Goal: Task Accomplishment & Management: Use online tool/utility

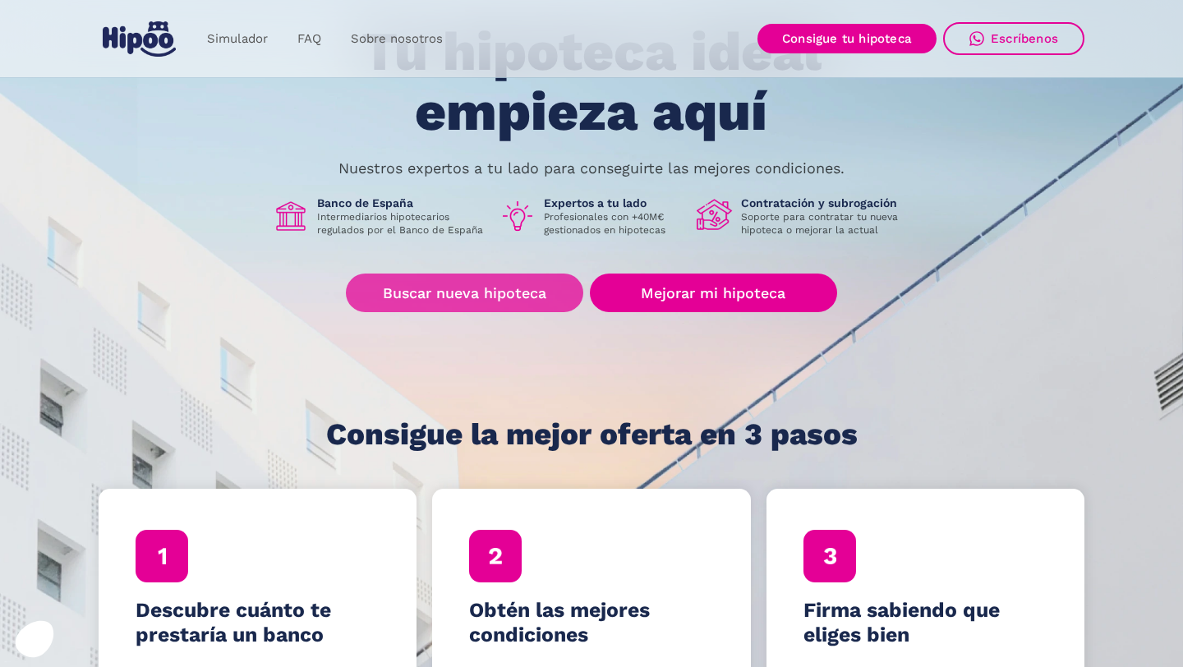
scroll to position [176, 0]
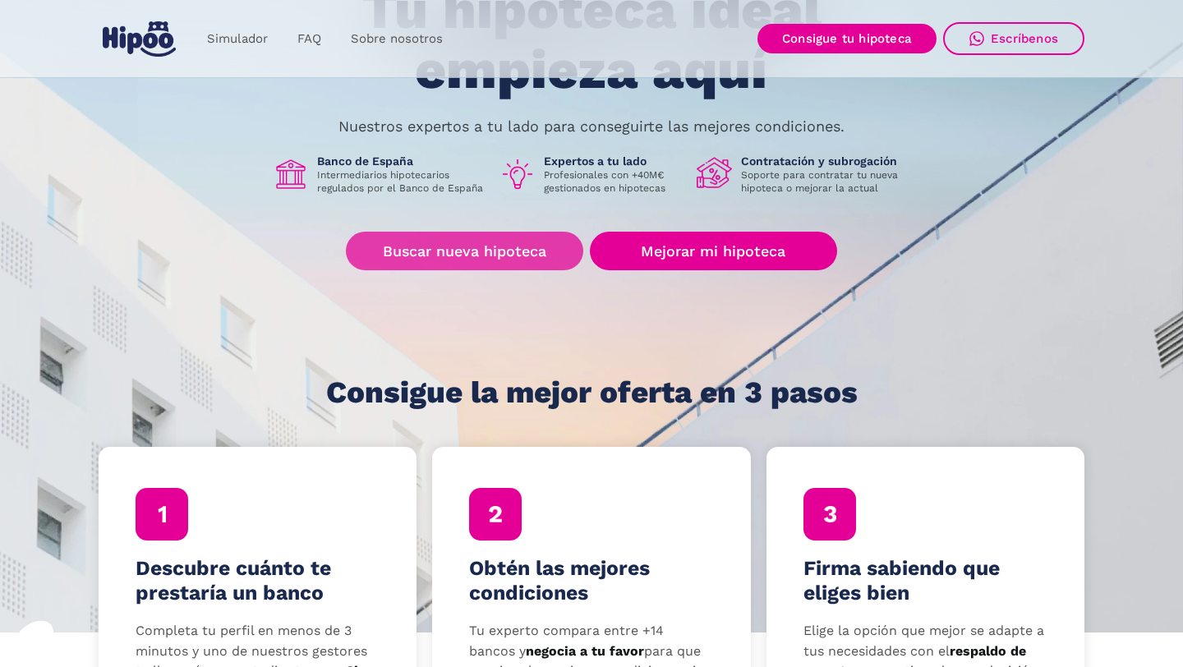
click at [471, 248] on link "Buscar nueva hipoteca" at bounding box center [464, 251] width 237 height 39
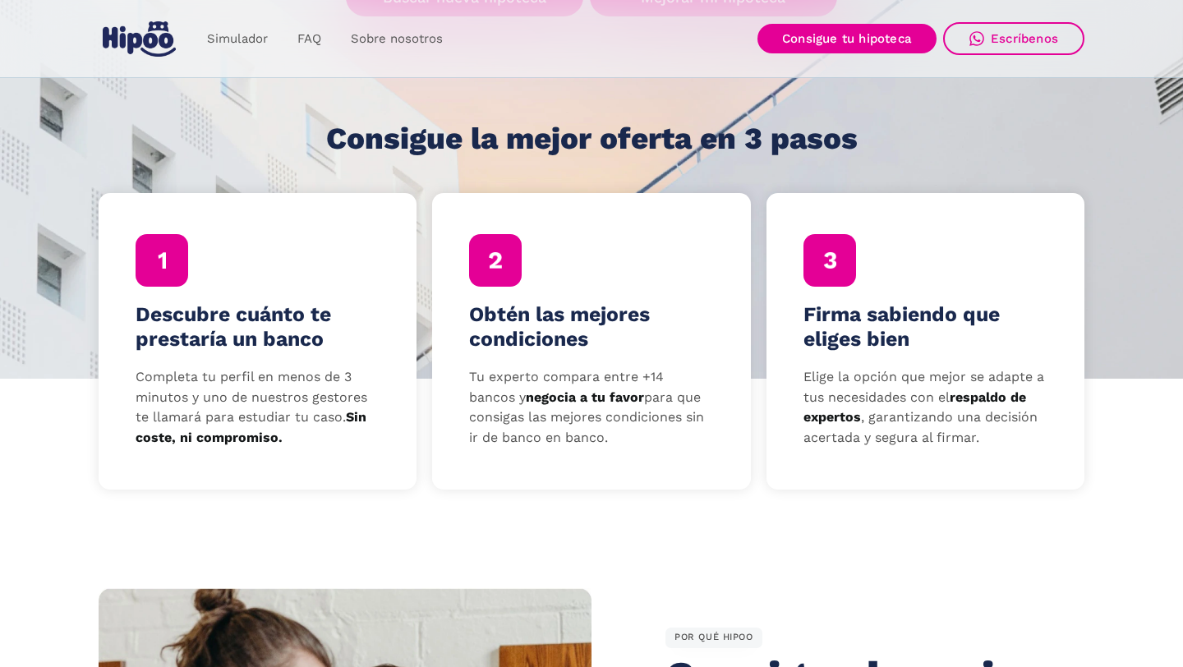
scroll to position [256, 0]
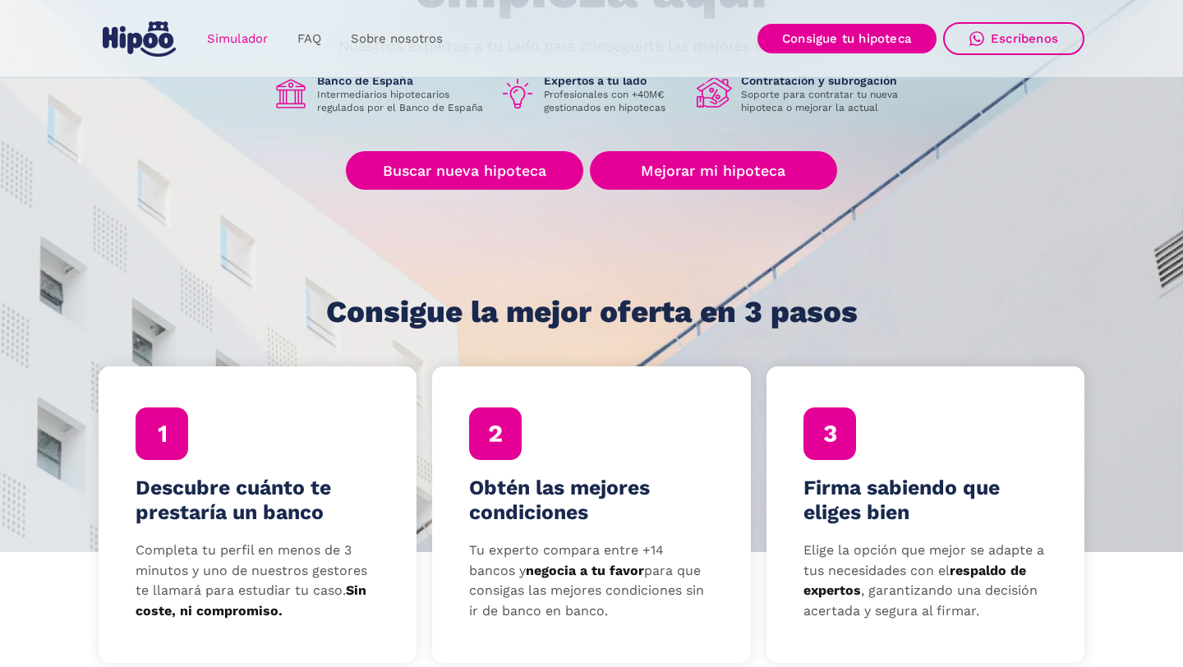
click at [263, 38] on link "Simulador" at bounding box center [237, 39] width 90 height 32
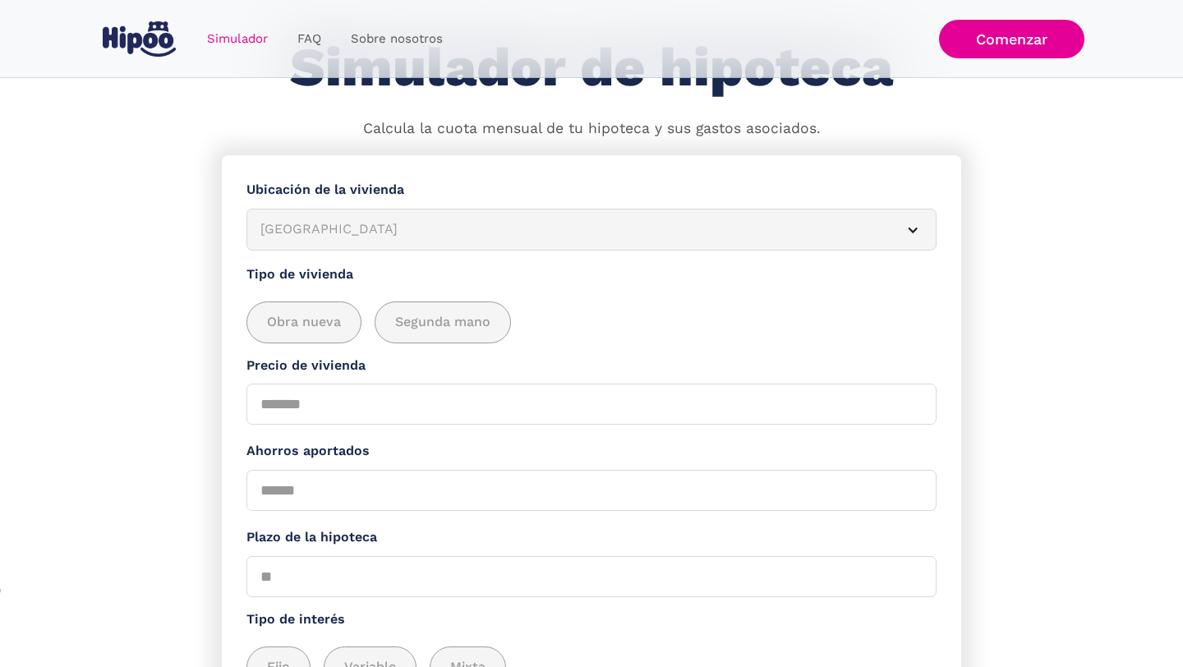
scroll to position [96, 0]
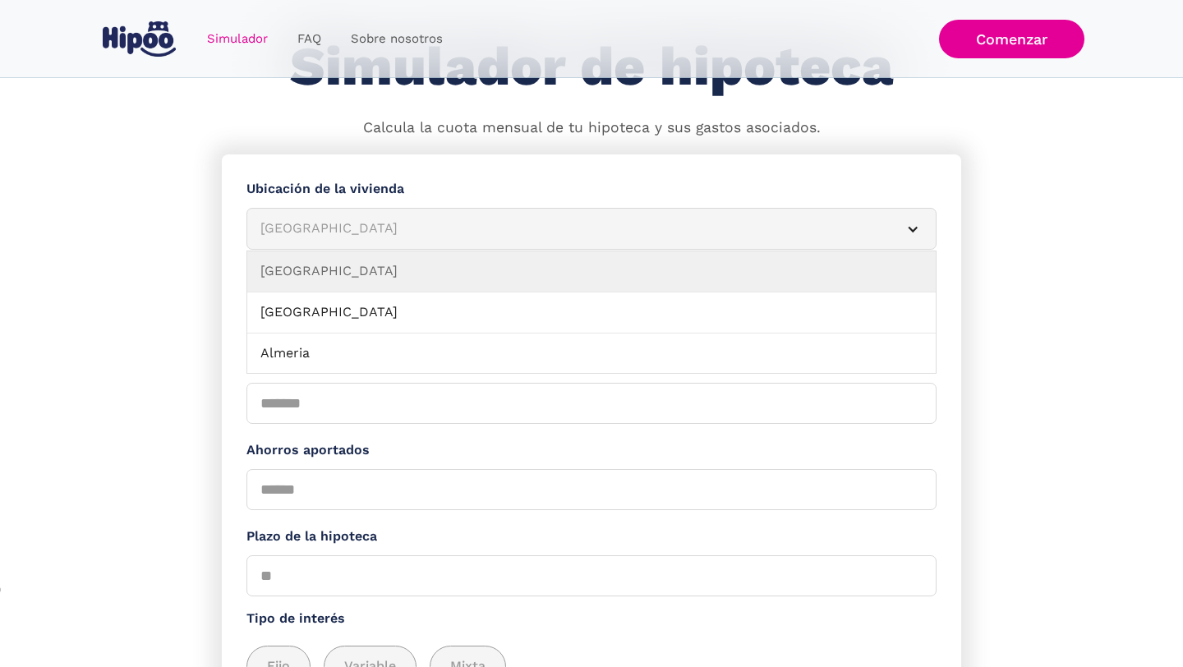
click at [594, 230] on div "Albacete" at bounding box center [571, 229] width 623 height 21
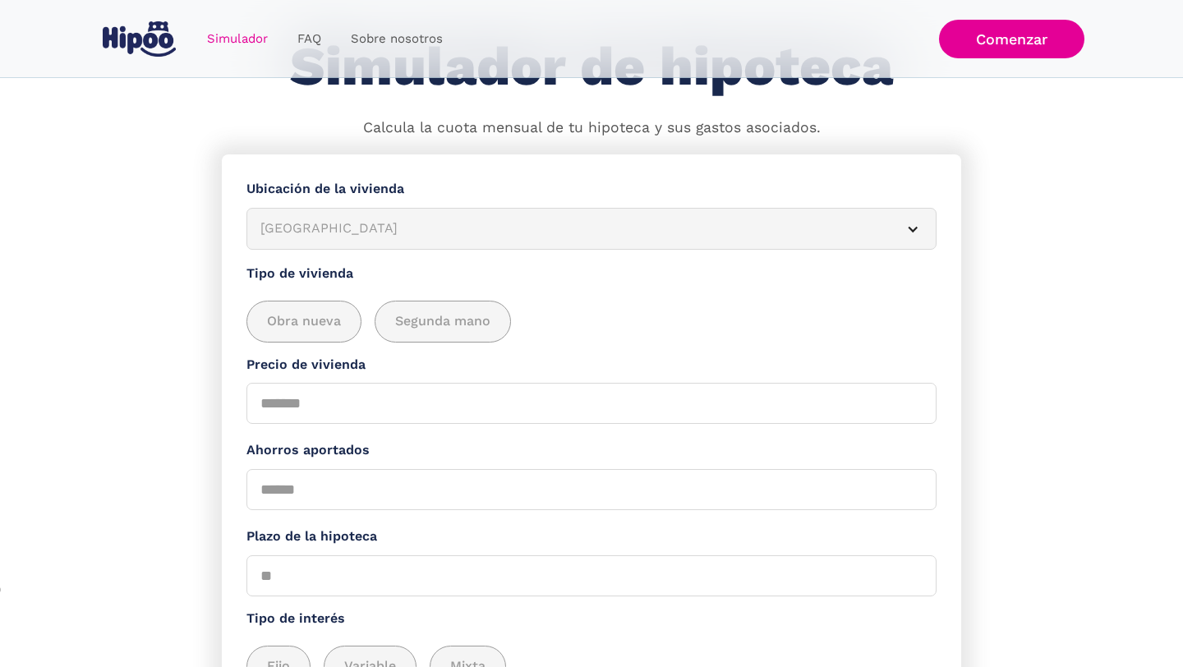
click at [909, 229] on div "Simulador Form" at bounding box center [912, 229] width 13 height 13
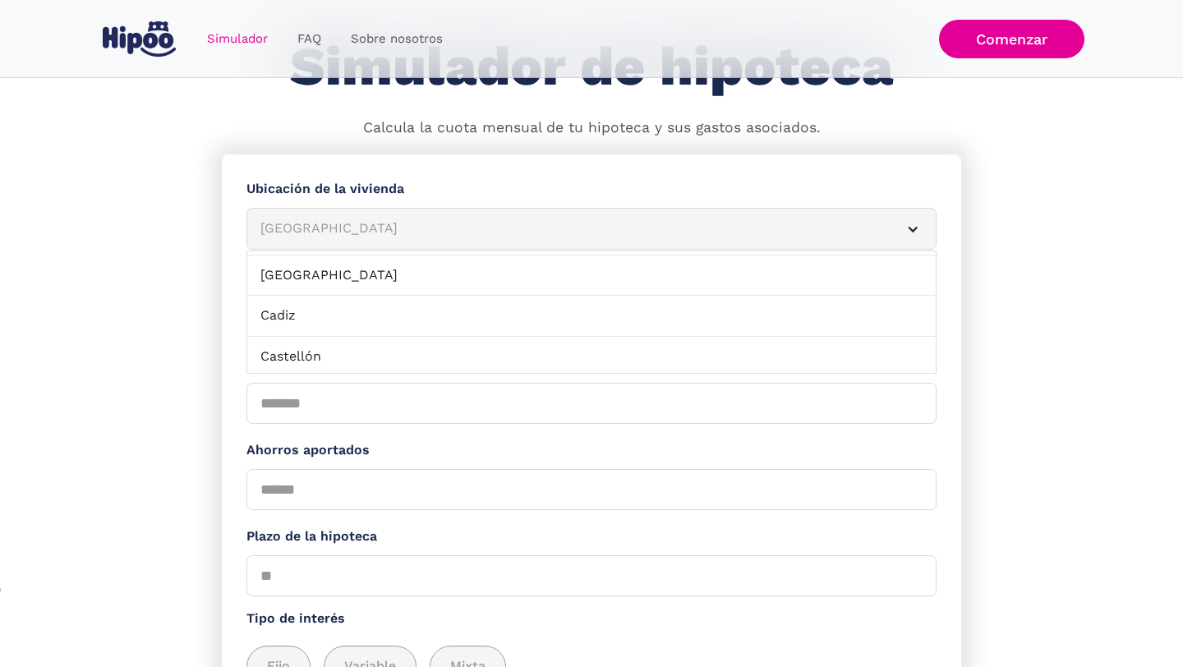
scroll to position [347, 0]
click at [344, 224] on div "Albacete" at bounding box center [571, 229] width 623 height 21
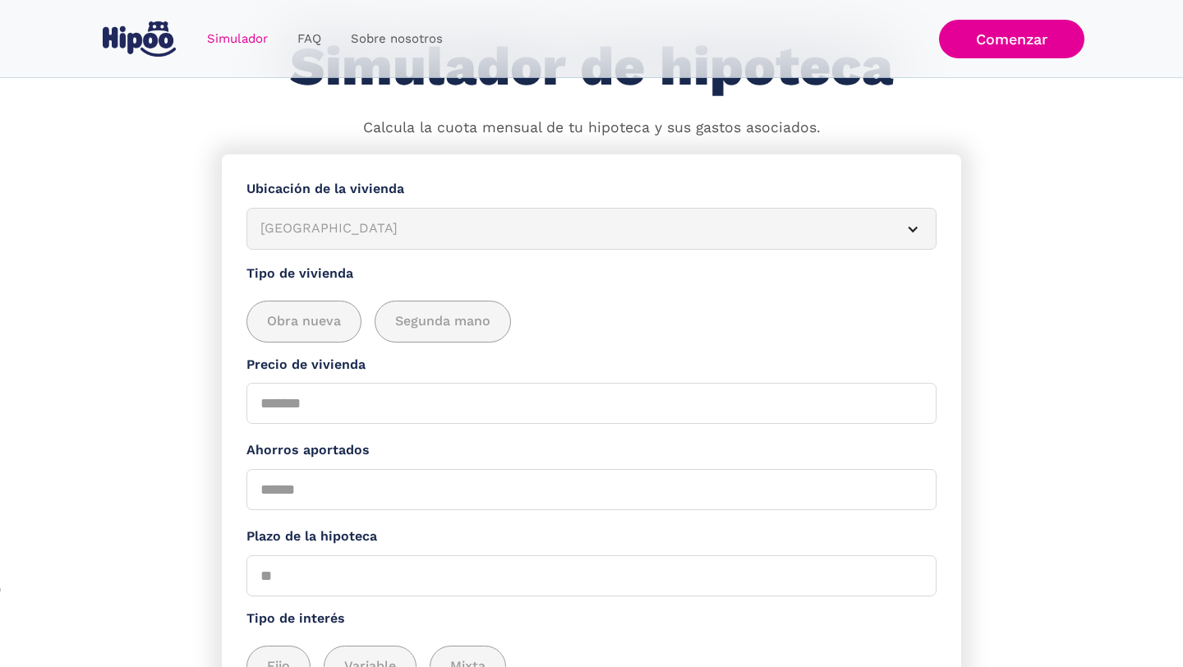
click at [893, 232] on article "Albacete" at bounding box center [591, 229] width 690 height 42
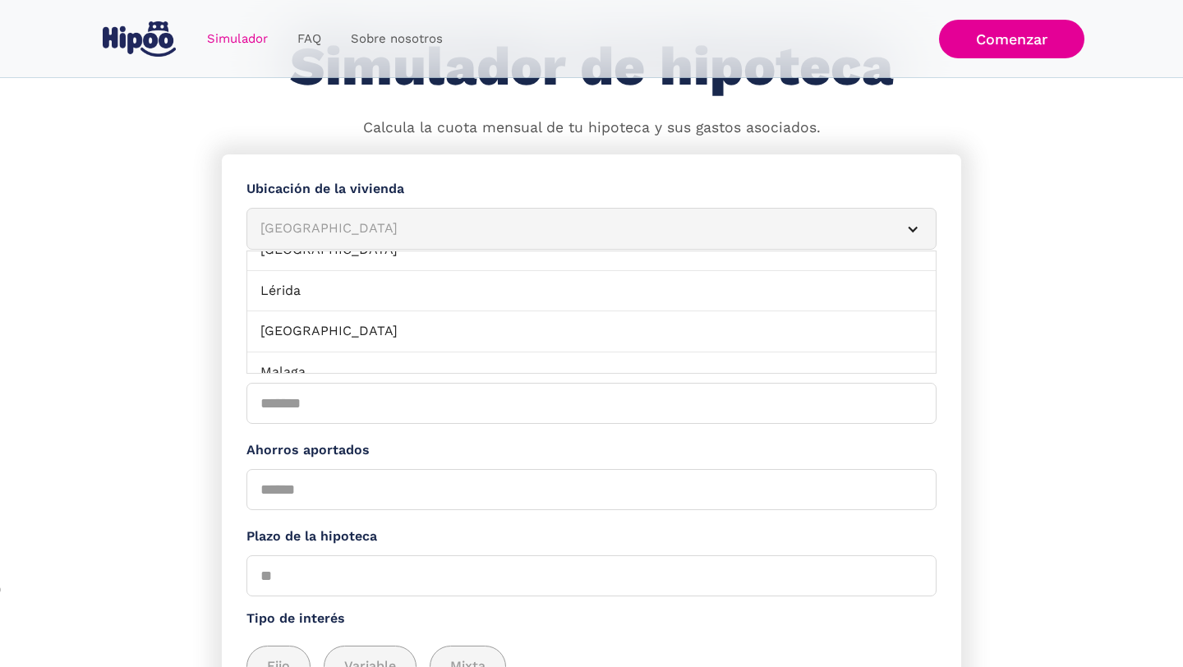
scroll to position [1088, 0]
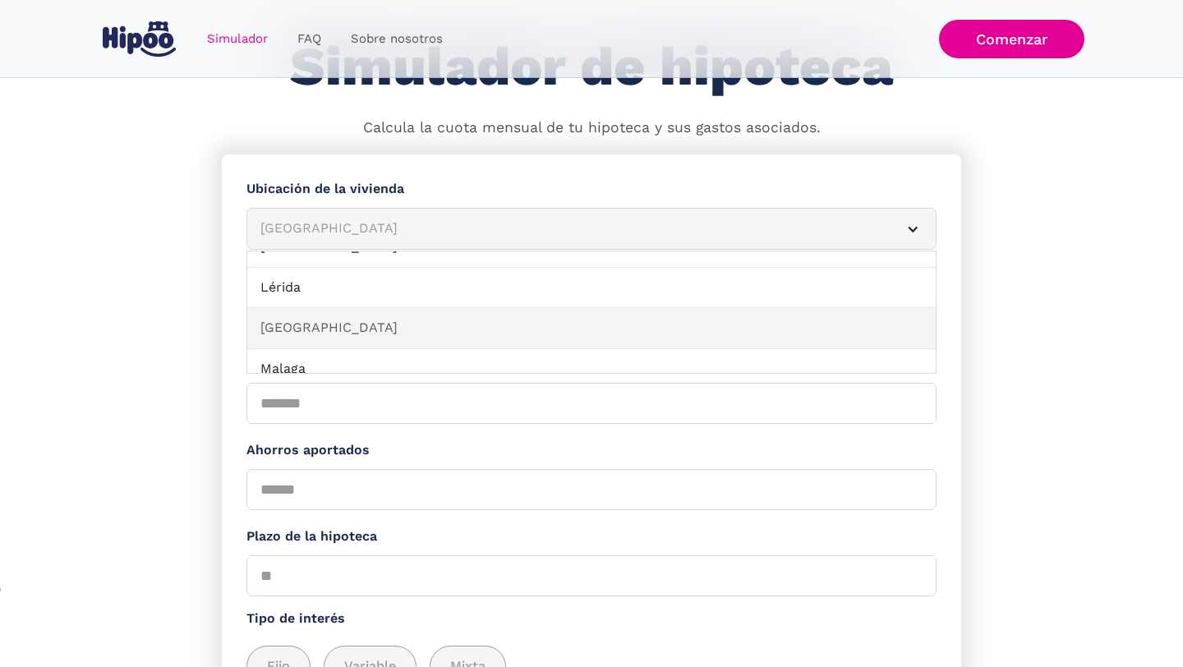
click at [335, 328] on link "Madrid" at bounding box center [591, 328] width 688 height 41
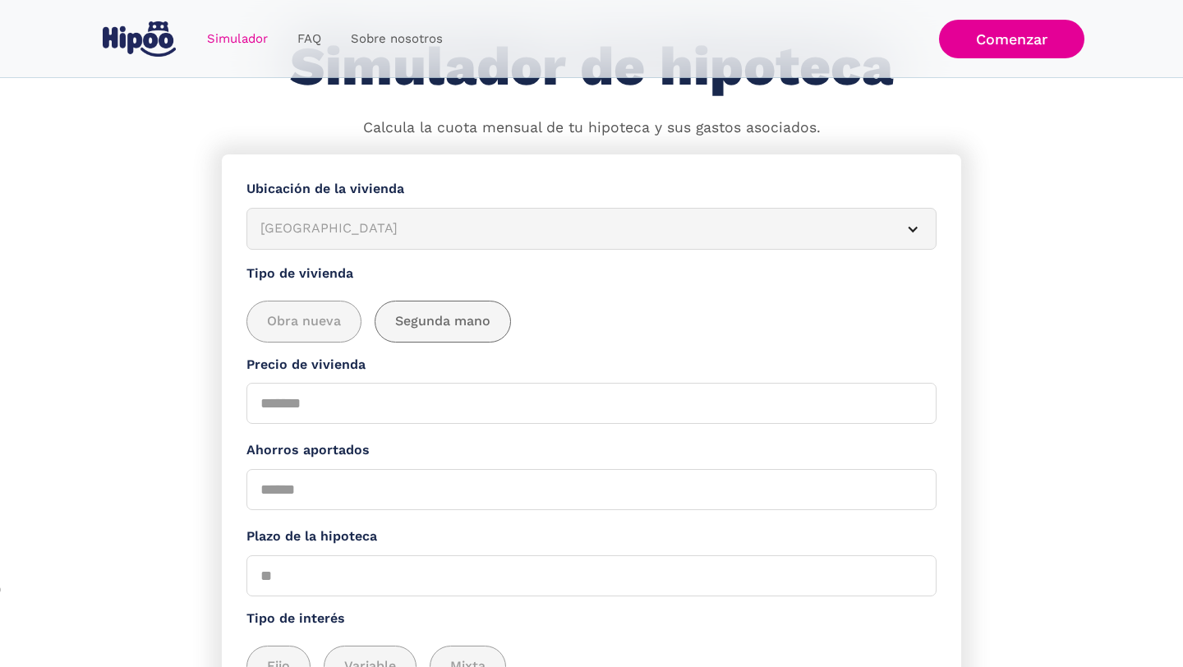
click at [477, 316] on span "Segunda mano" at bounding box center [442, 321] width 95 height 21
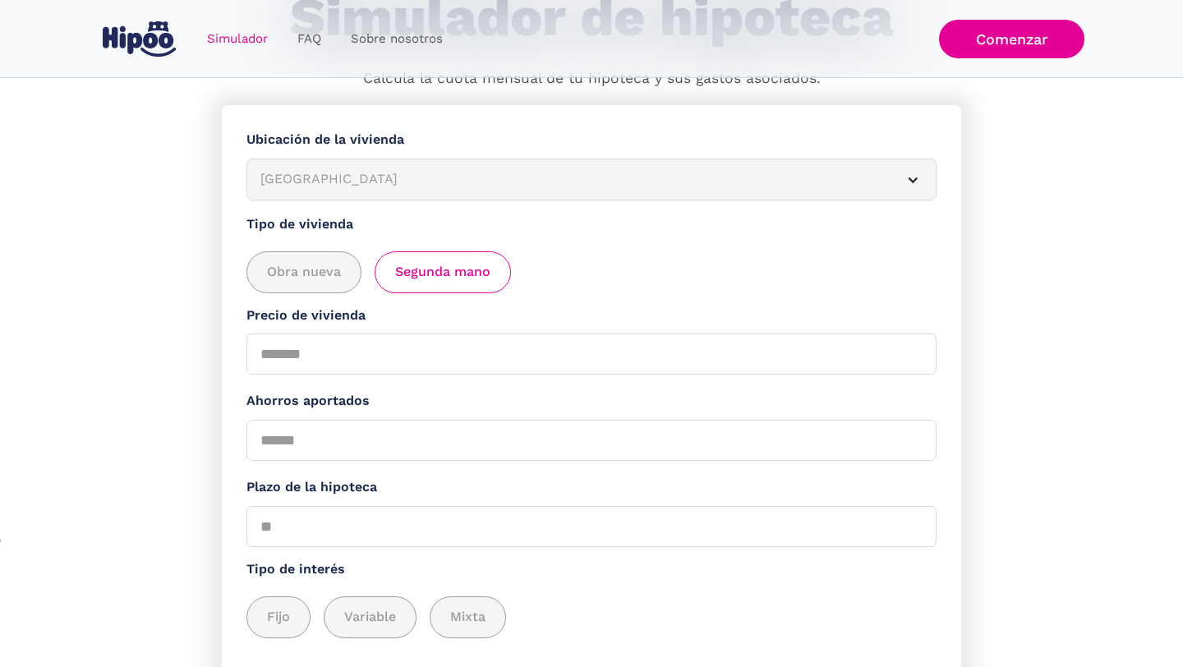
scroll to position [160, 0]
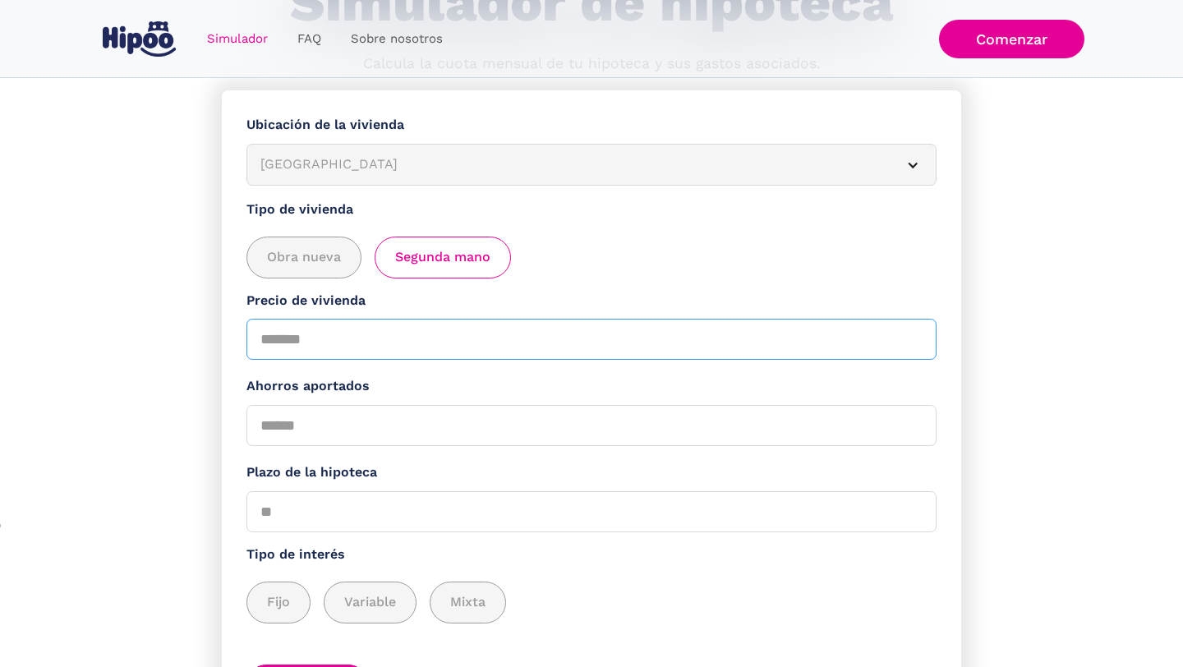
click at [466, 347] on input "Precio de vivienda" at bounding box center [591, 339] width 690 height 41
type input "******"
click at [334, 433] on input "Ahorros aportados" at bounding box center [591, 425] width 690 height 41
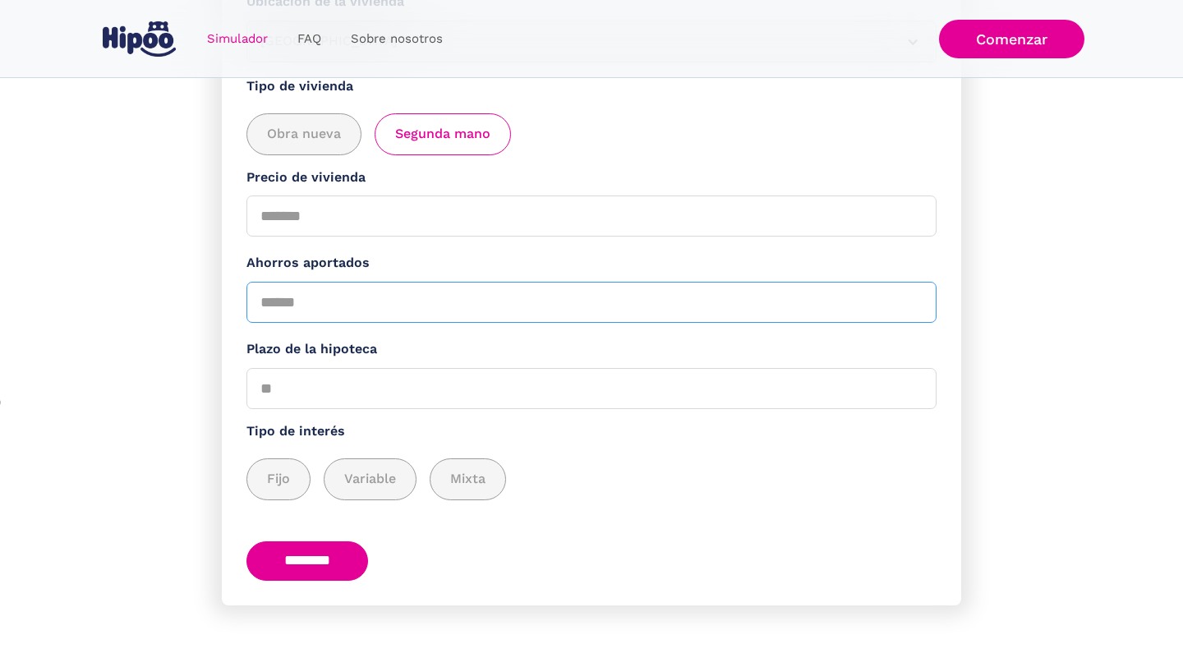
scroll to position [274, 0]
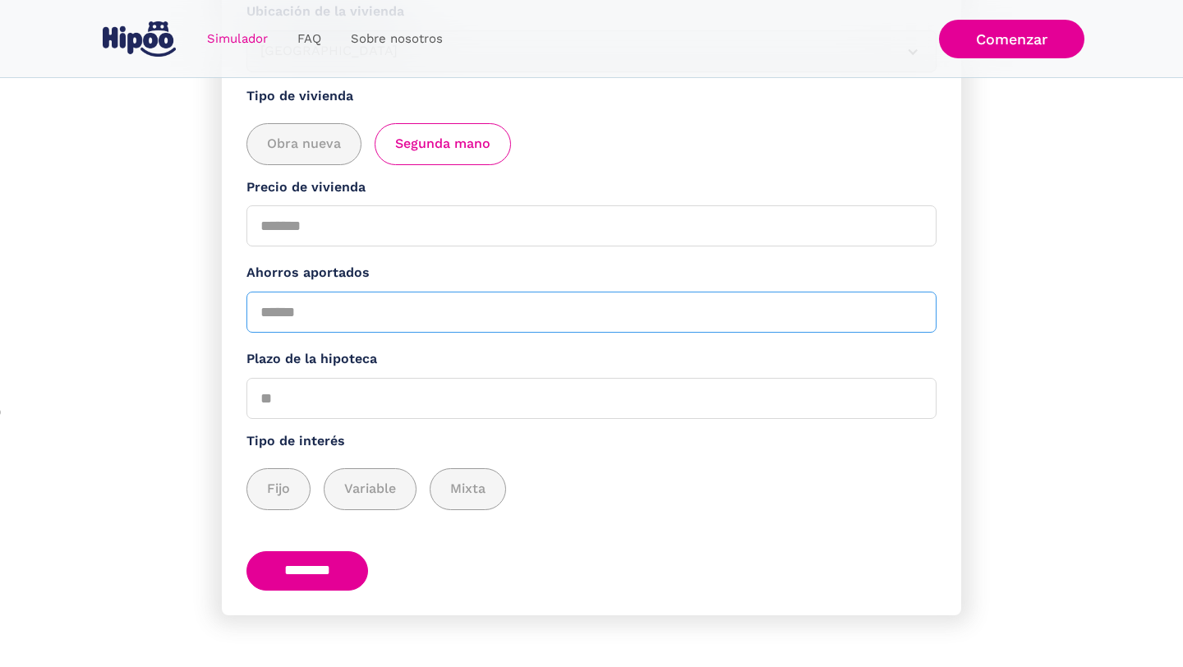
type input "******"
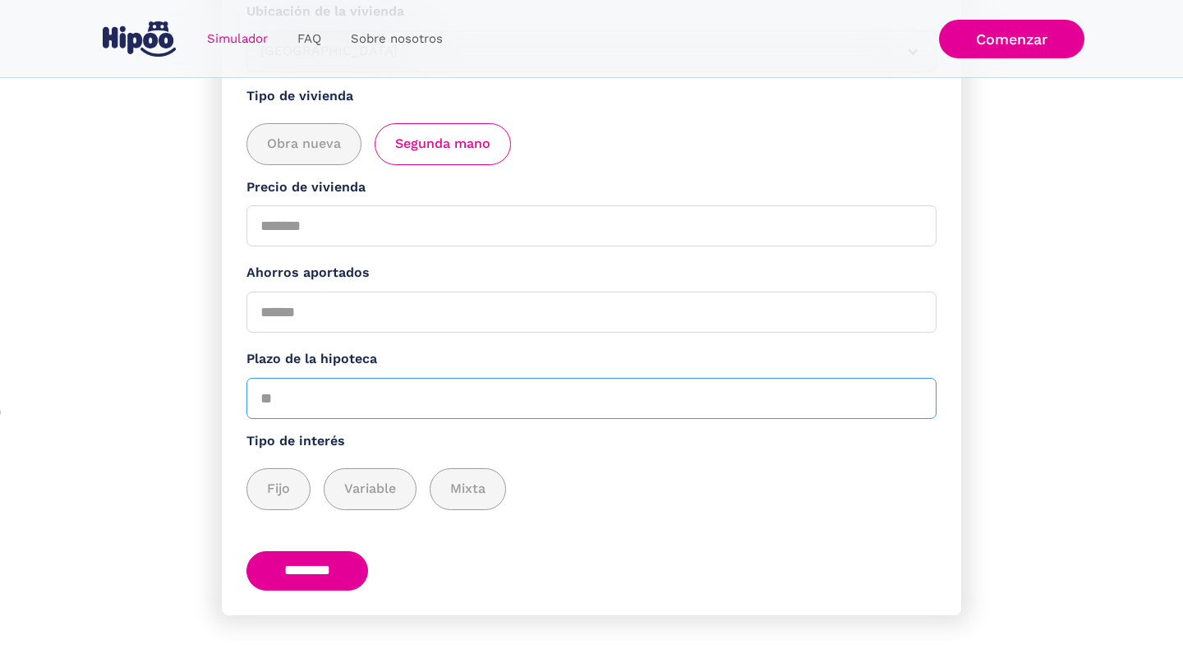
click at [462, 405] on input "Plazo de la hipoteca" at bounding box center [591, 398] width 690 height 41
type input "**"
click at [1182, 383] on section "**********" at bounding box center [591, 327] width 1183 height 700
click at [292, 501] on div "add_description_here" at bounding box center [278, 489] width 62 height 40
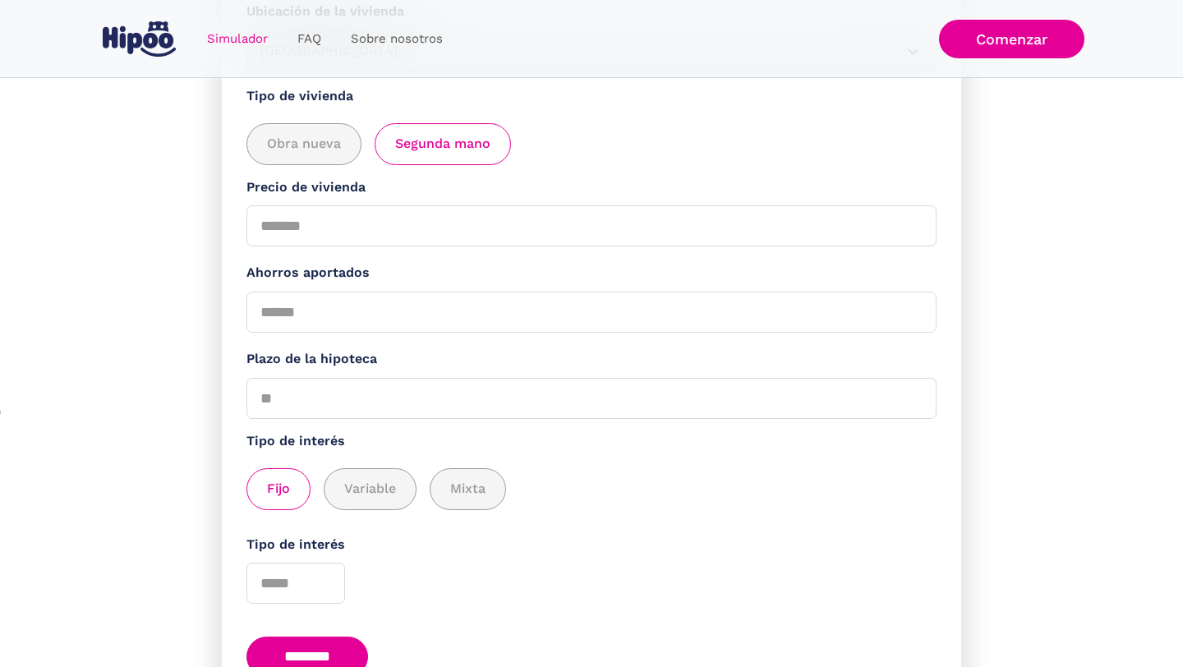
scroll to position [375, 0]
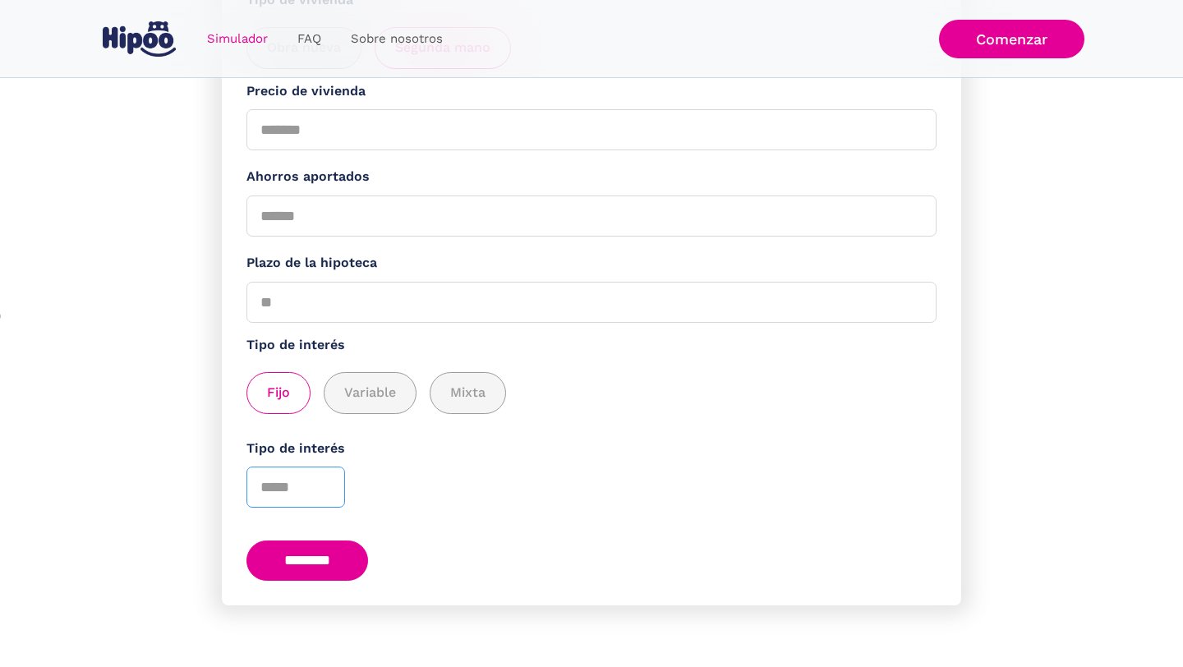
click at [328, 482] on input "*" at bounding box center [295, 487] width 99 height 41
click at [327, 482] on input "*" at bounding box center [295, 487] width 99 height 41
click at [324, 491] on input "*" at bounding box center [295, 487] width 99 height 41
click at [292, 488] on input "*" at bounding box center [295, 487] width 99 height 41
type input "***"
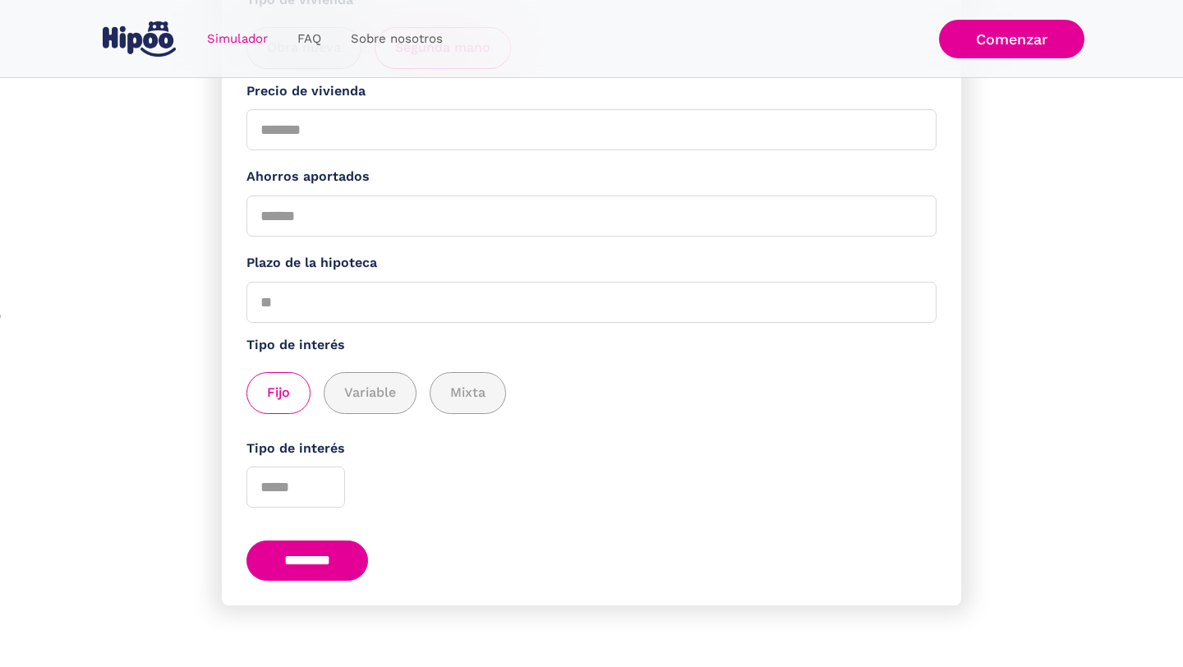
click at [305, 550] on input "********" at bounding box center [307, 561] width 122 height 40
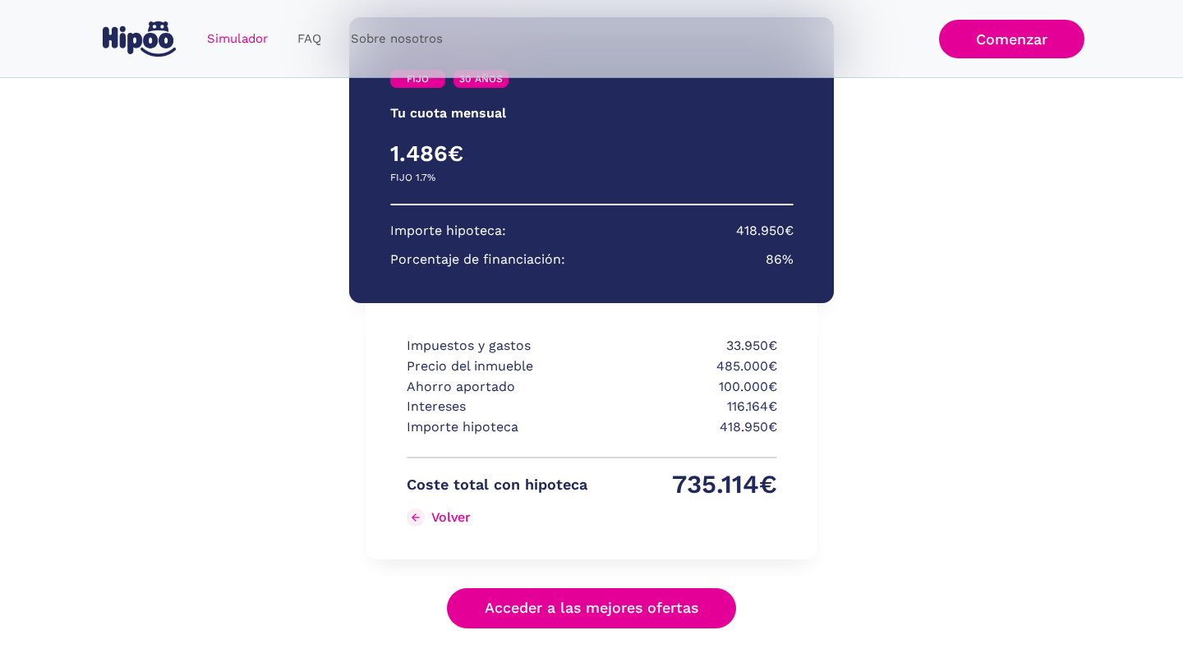
scroll to position [246, 0]
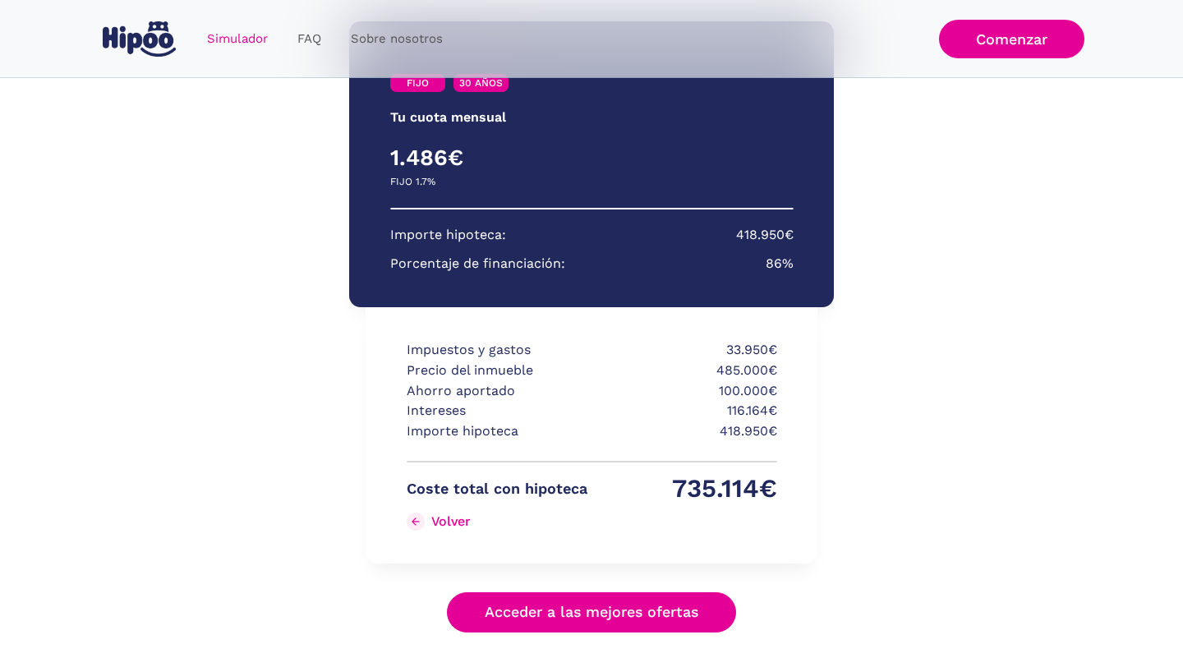
click at [688, 612] on link "Acceder a las mejores ofertas" at bounding box center [591, 612] width 289 height 40
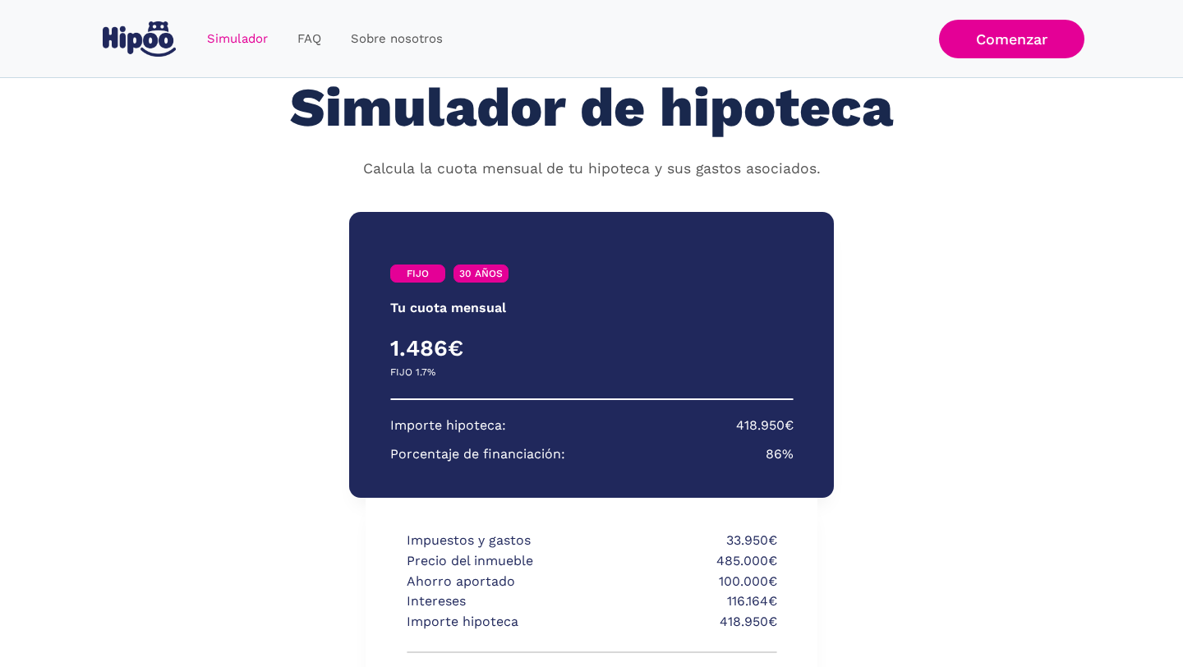
scroll to position [0, 0]
